Goal: Transaction & Acquisition: Purchase product/service

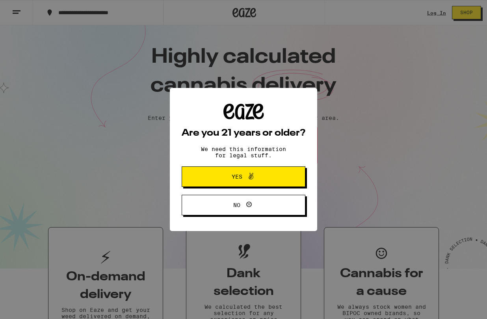
click at [272, 185] on button "Yes" at bounding box center [244, 176] width 124 height 20
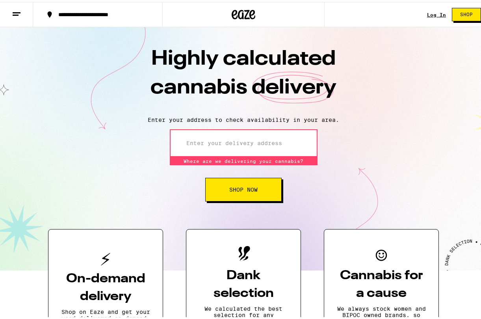
click at [429, 11] on div "Log In" at bounding box center [436, 12] width 19 height 5
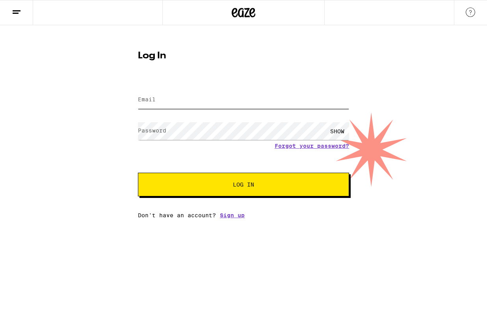
click at [217, 103] on input "Email" at bounding box center [243, 100] width 211 height 18
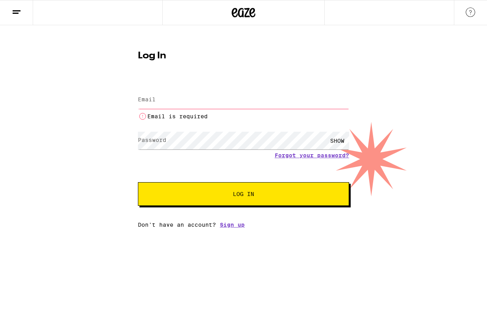
type input "[EMAIL_ADDRESS][DOMAIN_NAME]"
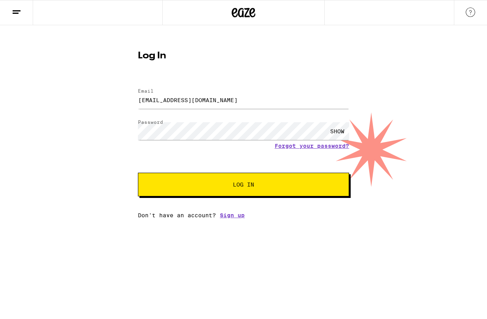
click at [228, 192] on button "Log In" at bounding box center [243, 184] width 211 height 24
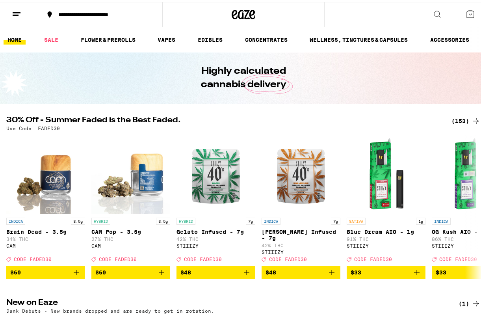
click at [18, 14] on icon at bounding box center [16, 11] width 9 height 9
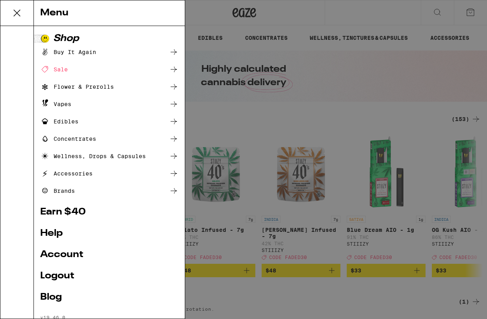
click at [80, 104] on div "Vapes" at bounding box center [109, 103] width 138 height 9
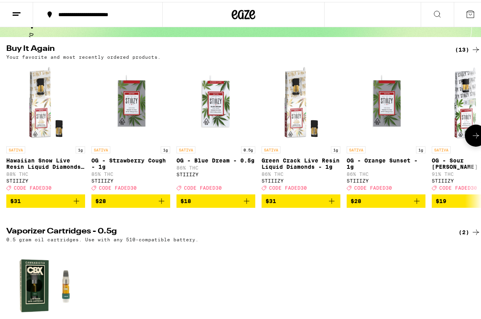
scroll to position [79, 0]
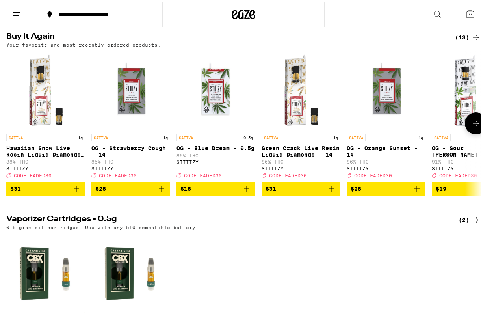
click at [77, 191] on icon "Add to bag" at bounding box center [76, 186] width 9 height 9
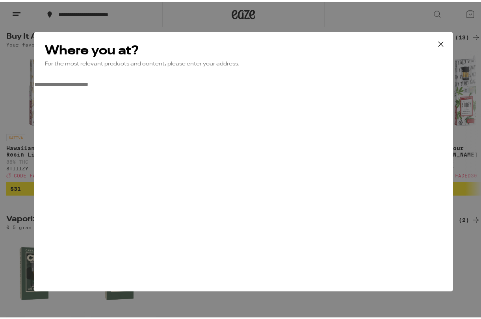
click at [90, 86] on input "**********" at bounding box center [62, 82] width 56 height 7
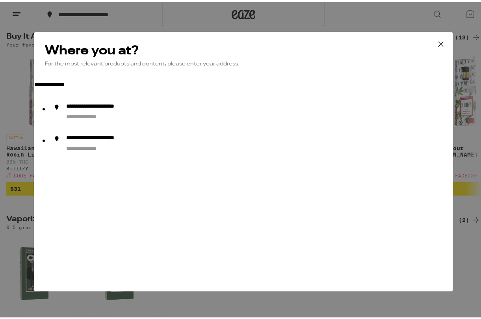
click at [146, 109] on div "**********" at bounding box center [115, 105] width 98 height 8
type input "**********"
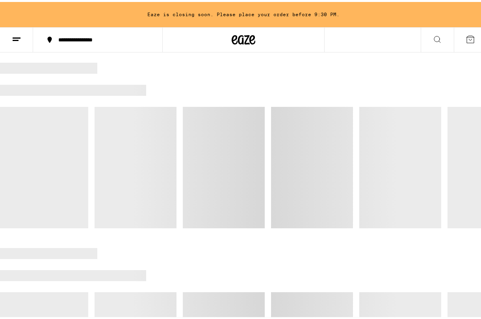
scroll to position [104, 0]
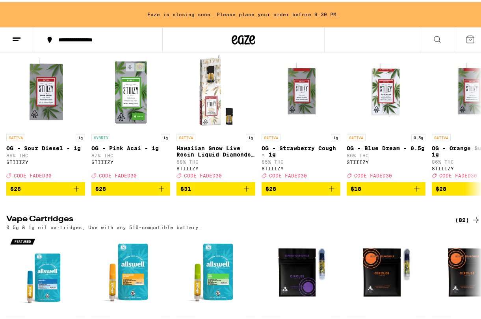
click at [76, 189] on icon "Add to bag" at bounding box center [77, 187] width 6 height 6
click at [161, 191] on icon "Add to bag" at bounding box center [161, 186] width 9 height 9
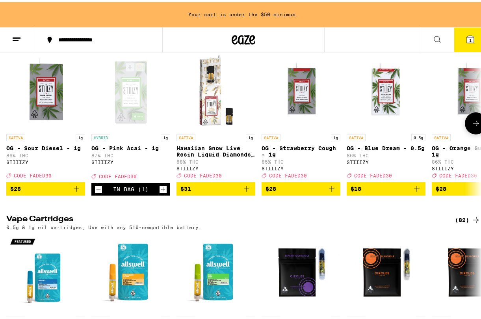
click at [331, 191] on icon "Add to bag" at bounding box center [331, 186] width 9 height 9
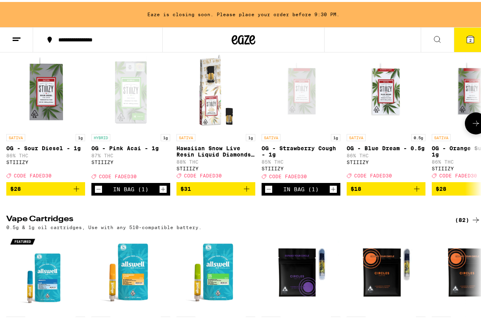
click at [76, 191] on icon "Add to bag" at bounding box center [76, 186] width 9 height 9
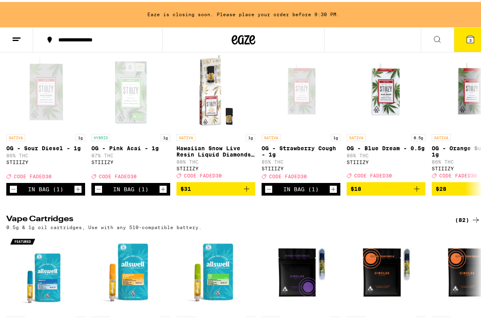
click at [467, 40] on icon at bounding box center [470, 37] width 7 height 7
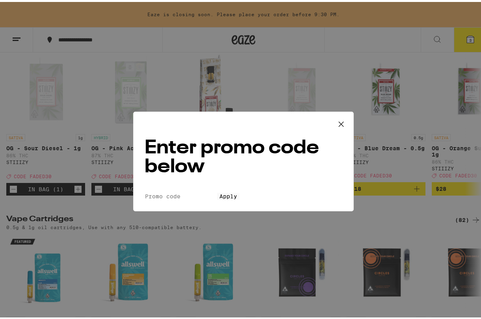
click at [216, 191] on input "Promo Code" at bounding box center [181, 194] width 72 height 7
type input "FADED30"
click at [217, 191] on button "Apply" at bounding box center [228, 194] width 22 height 7
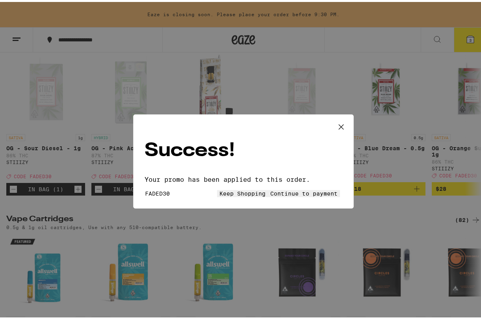
click at [319, 188] on button "Continue to payment" at bounding box center [304, 191] width 72 height 7
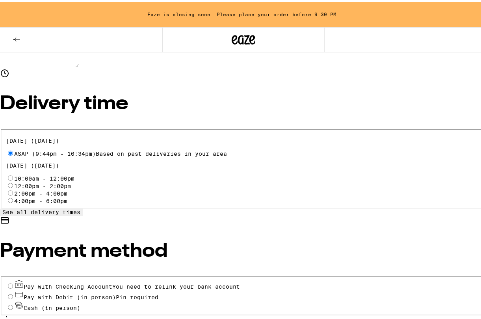
scroll to position [236, 0]
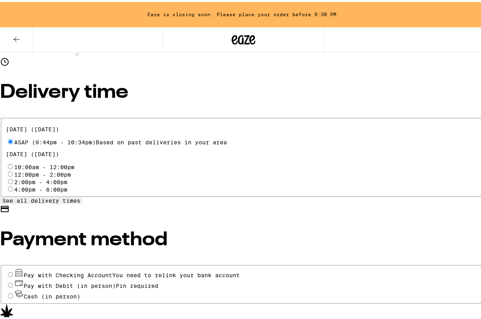
click at [13, 280] on input "Pay with Debit (in person) Pin required" at bounding box center [10, 282] width 5 height 5
radio input "true"
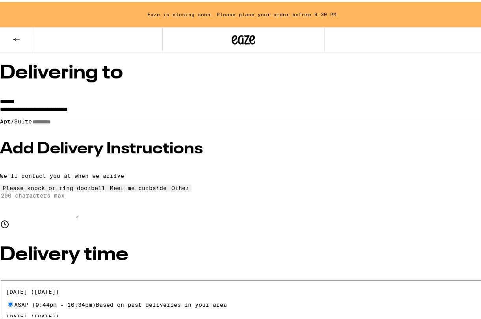
scroll to position [79, 0]
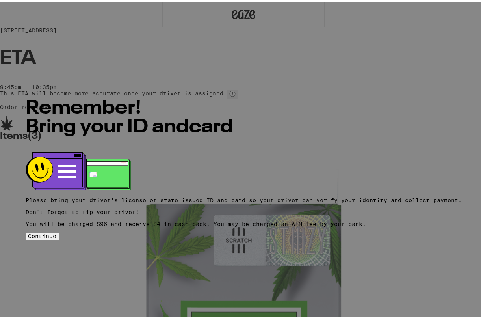
click at [56, 234] on span "Continue" at bounding box center [42, 234] width 28 height 6
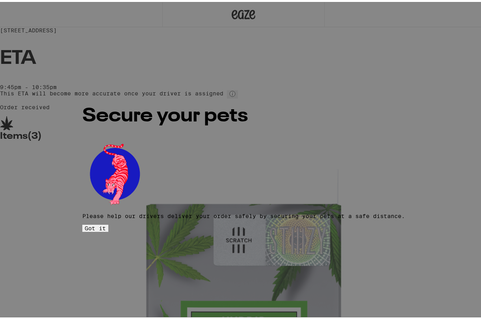
click at [108, 222] on button "Got it" at bounding box center [95, 225] width 26 height 7
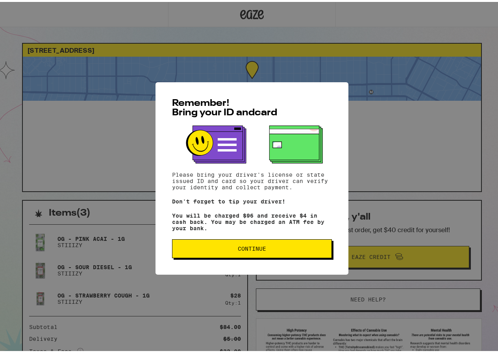
click at [249, 250] on span "Continue" at bounding box center [252, 247] width 28 height 6
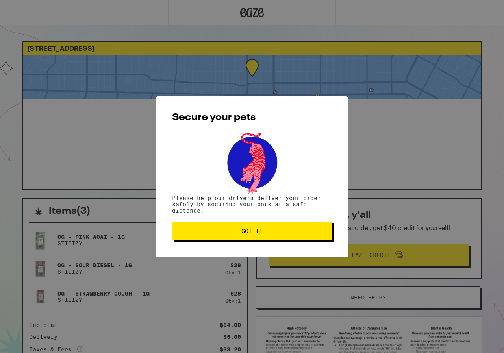
click at [253, 233] on span "Got it" at bounding box center [251, 231] width 21 height 6
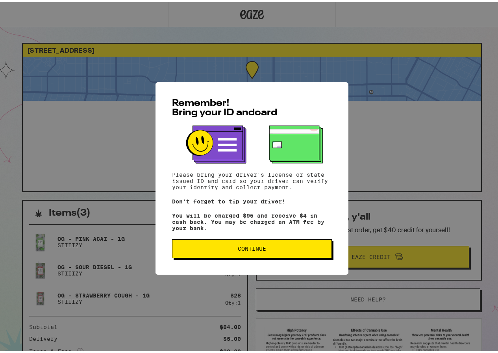
click at [269, 245] on button "Continue" at bounding box center [252, 246] width 160 height 19
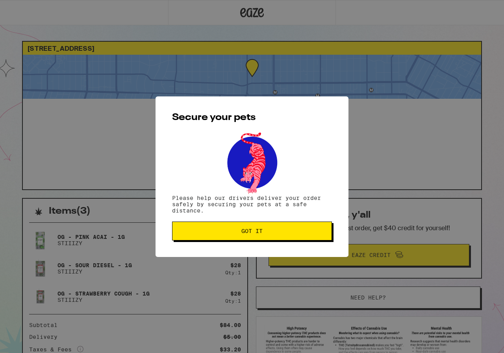
click at [251, 232] on span "Got it" at bounding box center [251, 231] width 21 height 6
